Goal: Communication & Community: Answer question/provide support

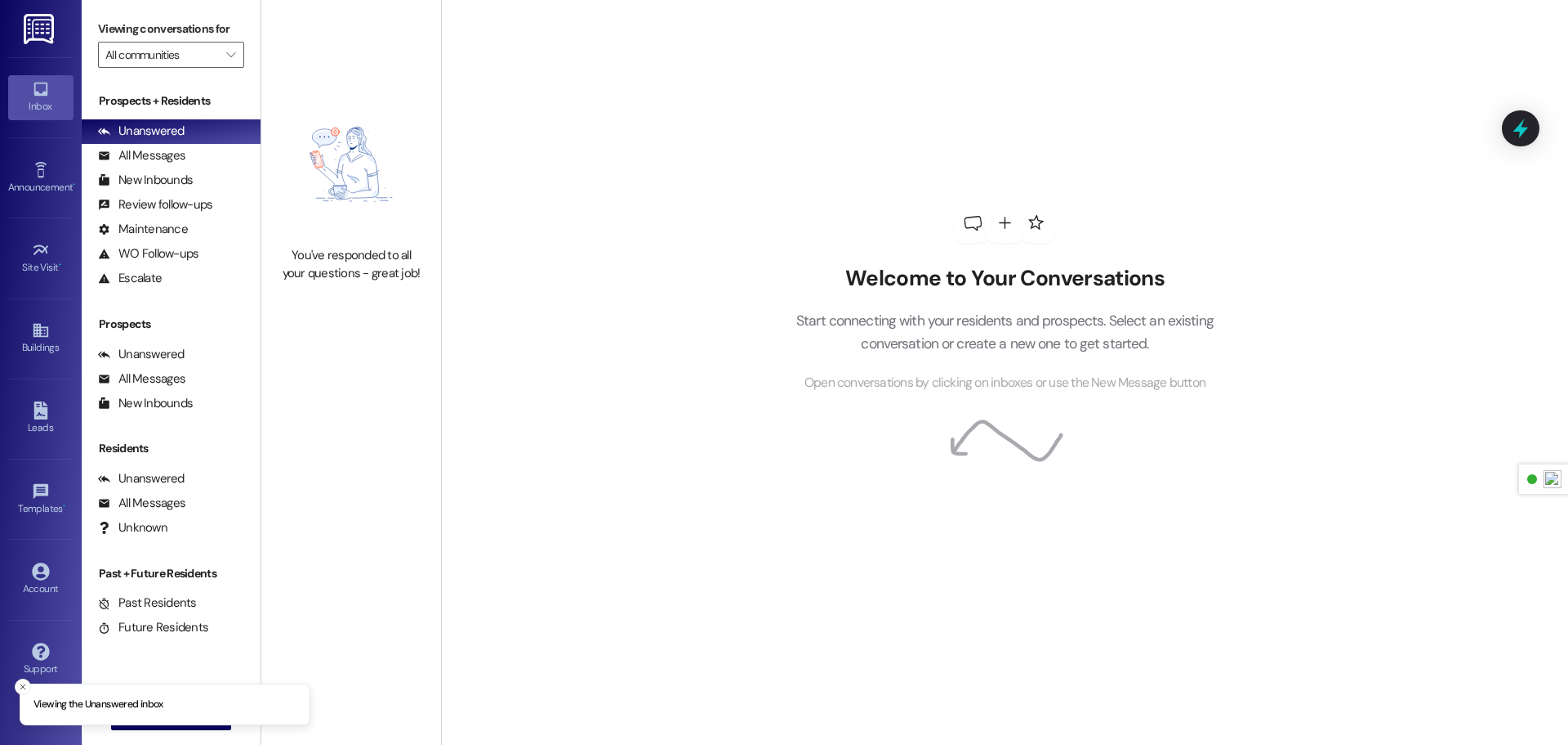
click at [41, 36] on img at bounding box center [40, 28] width 34 height 30
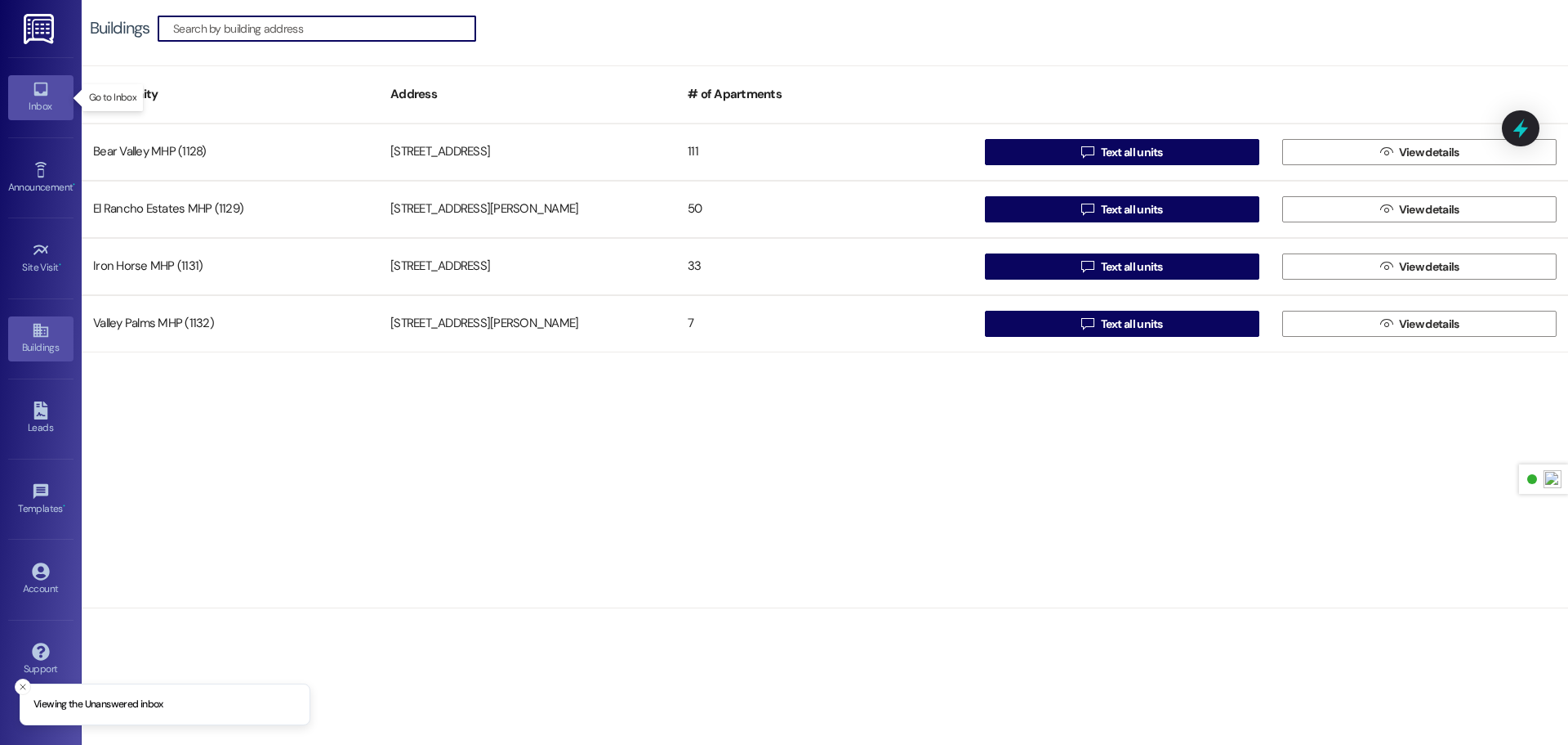
click at [59, 102] on div "Inbox" at bounding box center [41, 106] width 82 height 16
